Goal: Task Accomplishment & Management: Complete application form

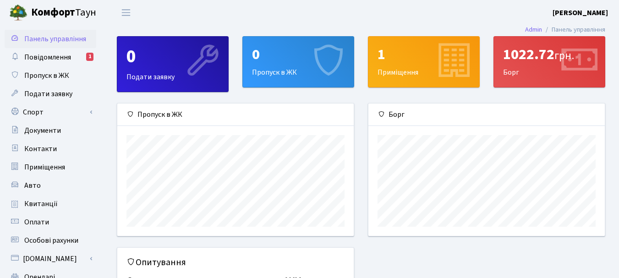
scroll to position [132, 236]
click at [155, 65] on div "0" at bounding box center [172, 57] width 93 height 22
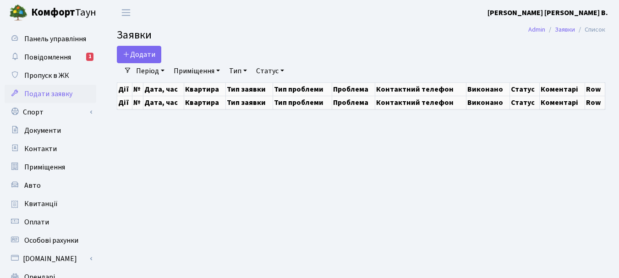
select select "25"
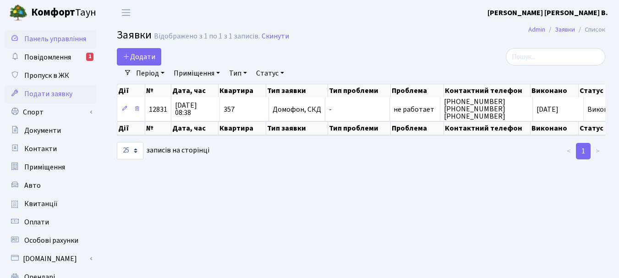
click at [46, 36] on span "Панель управління" at bounding box center [55, 39] width 62 height 10
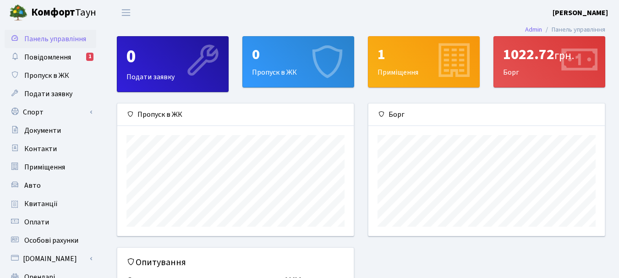
scroll to position [132, 236]
click at [291, 67] on div "0 Пропуск в ЖК" at bounding box center [298, 62] width 111 height 50
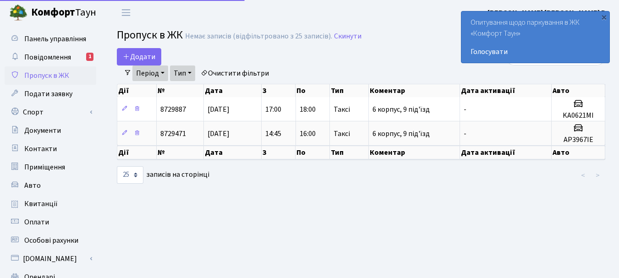
select select "25"
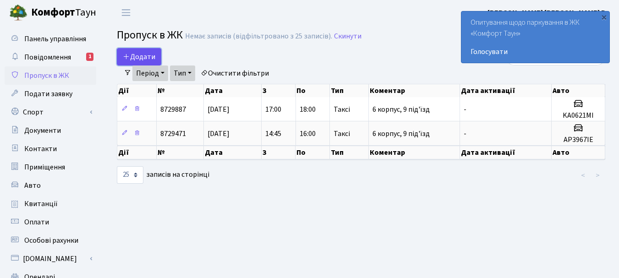
click at [143, 54] on span "Додати" at bounding box center [139, 57] width 33 height 10
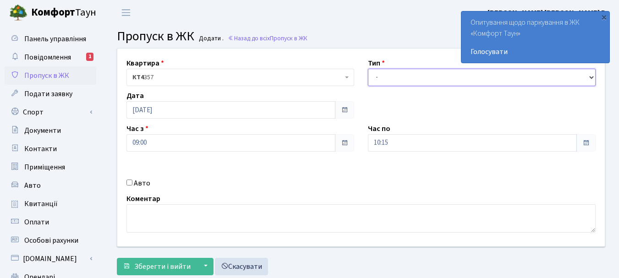
click at [590, 75] on select "- Доставка Таксі Гості Сервіс" at bounding box center [482, 77] width 228 height 17
select select "1"
click at [368, 69] on select "- Доставка Таксі Гості Сервіс" at bounding box center [482, 77] width 228 height 17
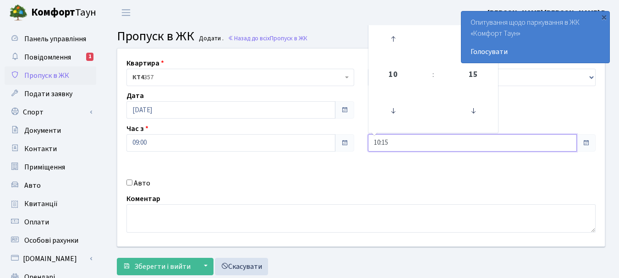
click at [568, 142] on input "10:15" at bounding box center [472, 142] width 209 height 17
click at [393, 38] on icon at bounding box center [393, 39] width 25 height 25
type input "13:15"
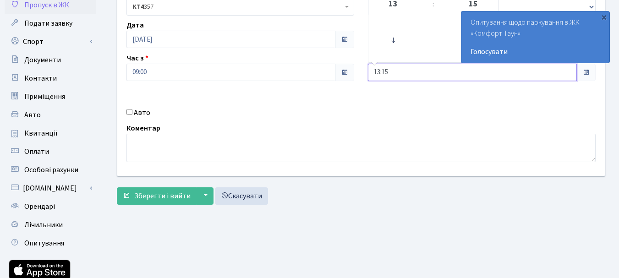
scroll to position [92, 0]
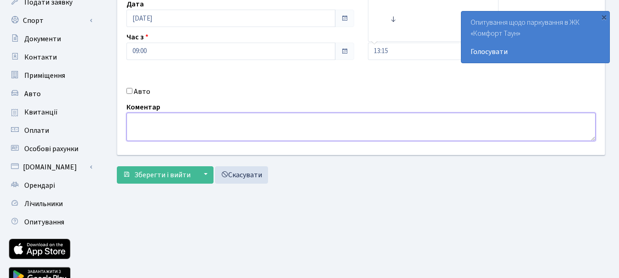
click at [148, 130] on textarea at bounding box center [360, 127] width 469 height 28
type textarea "Нова пошта"
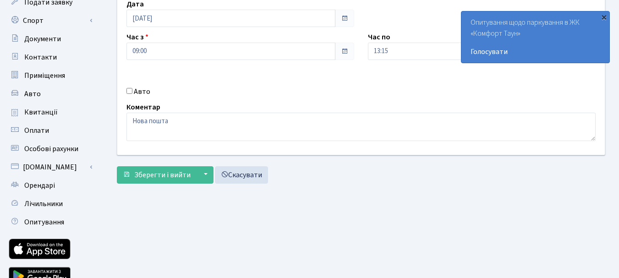
click at [605, 15] on div "×" at bounding box center [603, 16] width 9 height 9
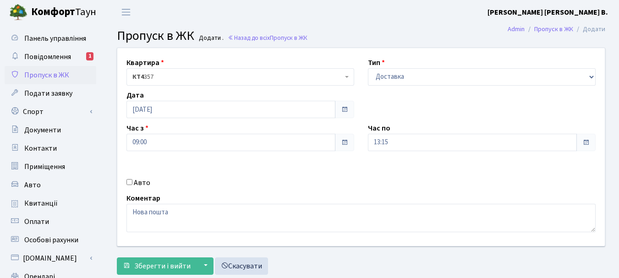
scroll to position [0, 0]
click at [593, 77] on select "- Доставка Таксі Гості Сервіс" at bounding box center [482, 77] width 228 height 17
click at [368, 69] on select "- Доставка Таксі Гості Сервіс" at bounding box center [482, 77] width 228 height 17
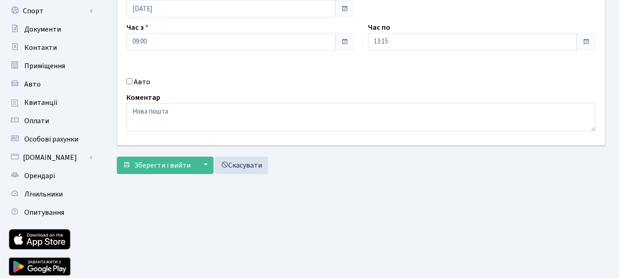
scroll to position [134, 0]
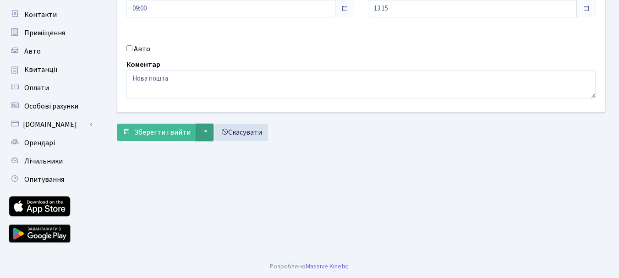
click at [203, 131] on button "▼" at bounding box center [204, 132] width 17 height 17
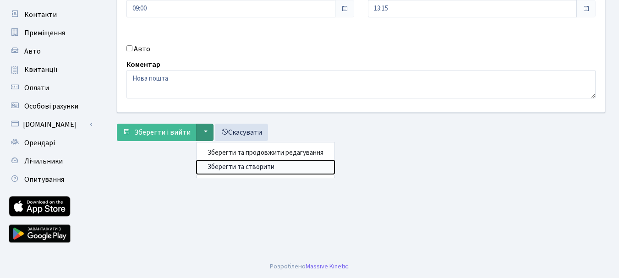
click at [227, 166] on button "Зберегти та створити" at bounding box center [266, 167] width 138 height 14
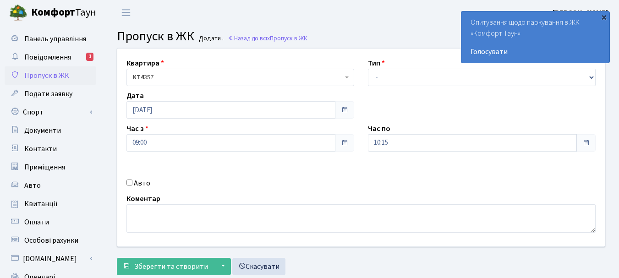
click at [602, 16] on div "×" at bounding box center [603, 16] width 9 height 9
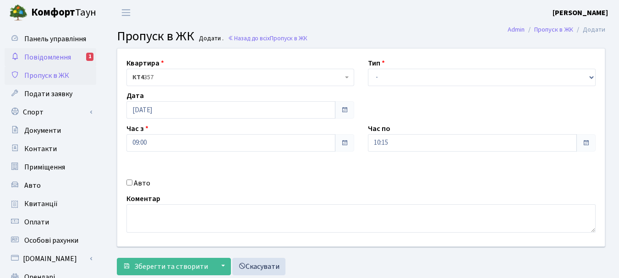
click at [43, 55] on span "Повідомлення" at bounding box center [47, 57] width 47 height 10
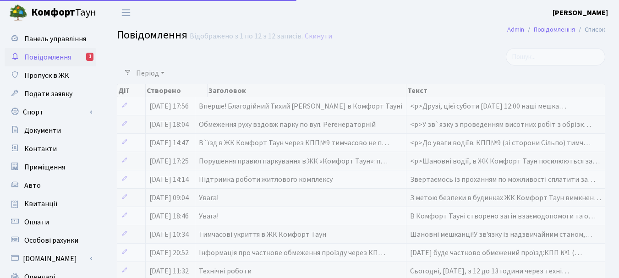
select select "25"
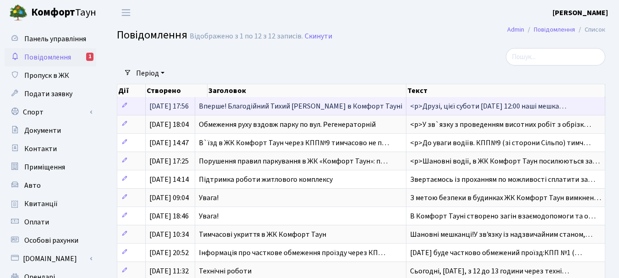
click at [498, 102] on span "<p>Друзі, цієї суботи [DATE] 12:00 наші мешка…" at bounding box center [488, 106] width 156 height 10
click at [121, 106] on icon at bounding box center [124, 105] width 6 height 6
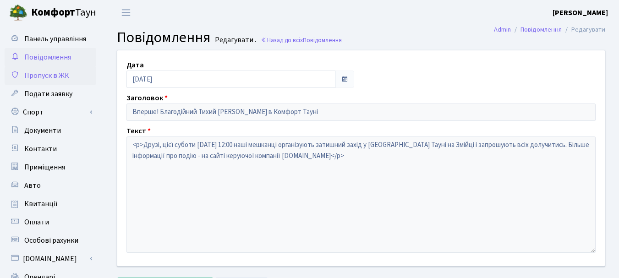
click at [50, 71] on span "Пропуск в ЖК" at bounding box center [46, 76] width 45 height 10
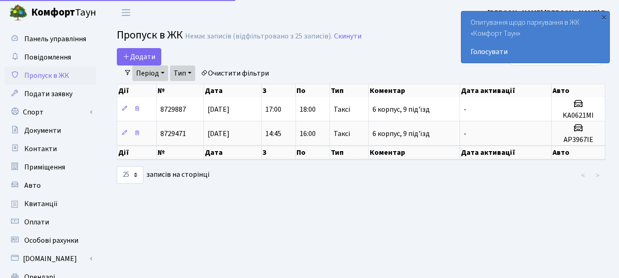
select select "25"
click at [162, 73] on link "Період" at bounding box center [150, 74] width 36 height 16
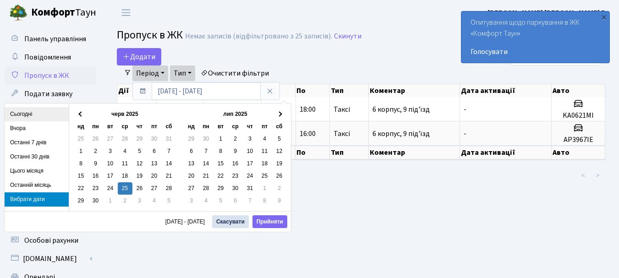
click at [26, 115] on li "Сьогодні" at bounding box center [37, 114] width 64 height 14
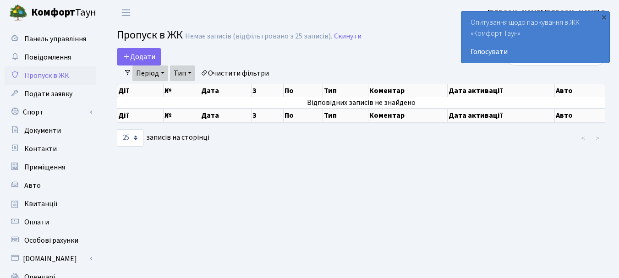
click at [192, 72] on link "Тип" at bounding box center [182, 74] width 25 height 16
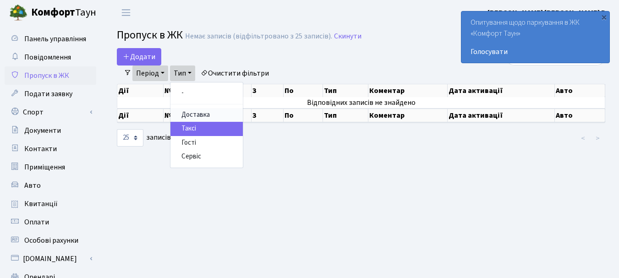
click at [191, 111] on link "Доставка" at bounding box center [206, 115] width 72 height 14
